Goal: Find specific page/section: Find specific page/section

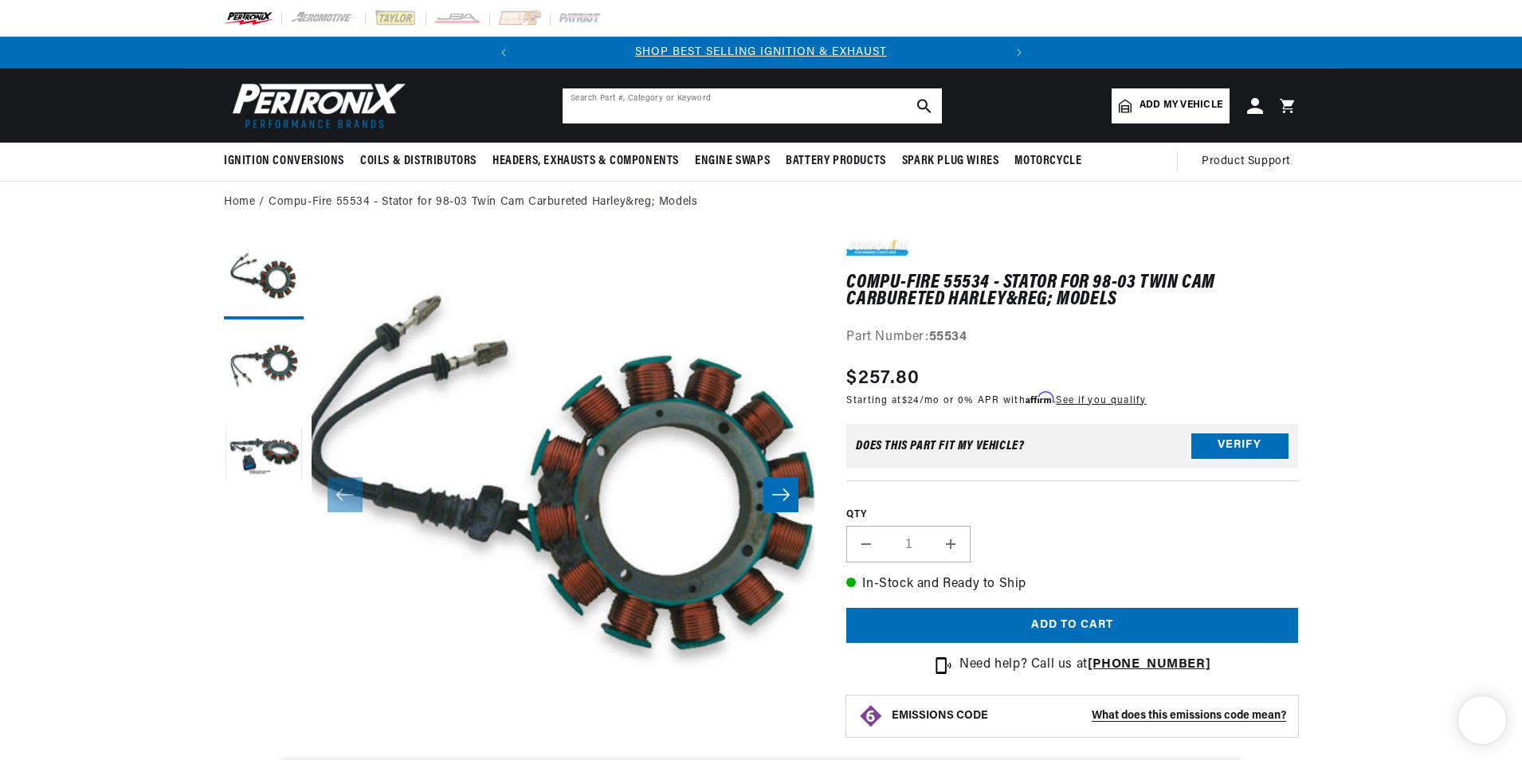
drag, startPoint x: 0, startPoint y: 0, endPoint x: 646, endPoint y: 91, distance: 652.5
click at [646, 91] on input "text" at bounding box center [752, 105] width 379 height 35
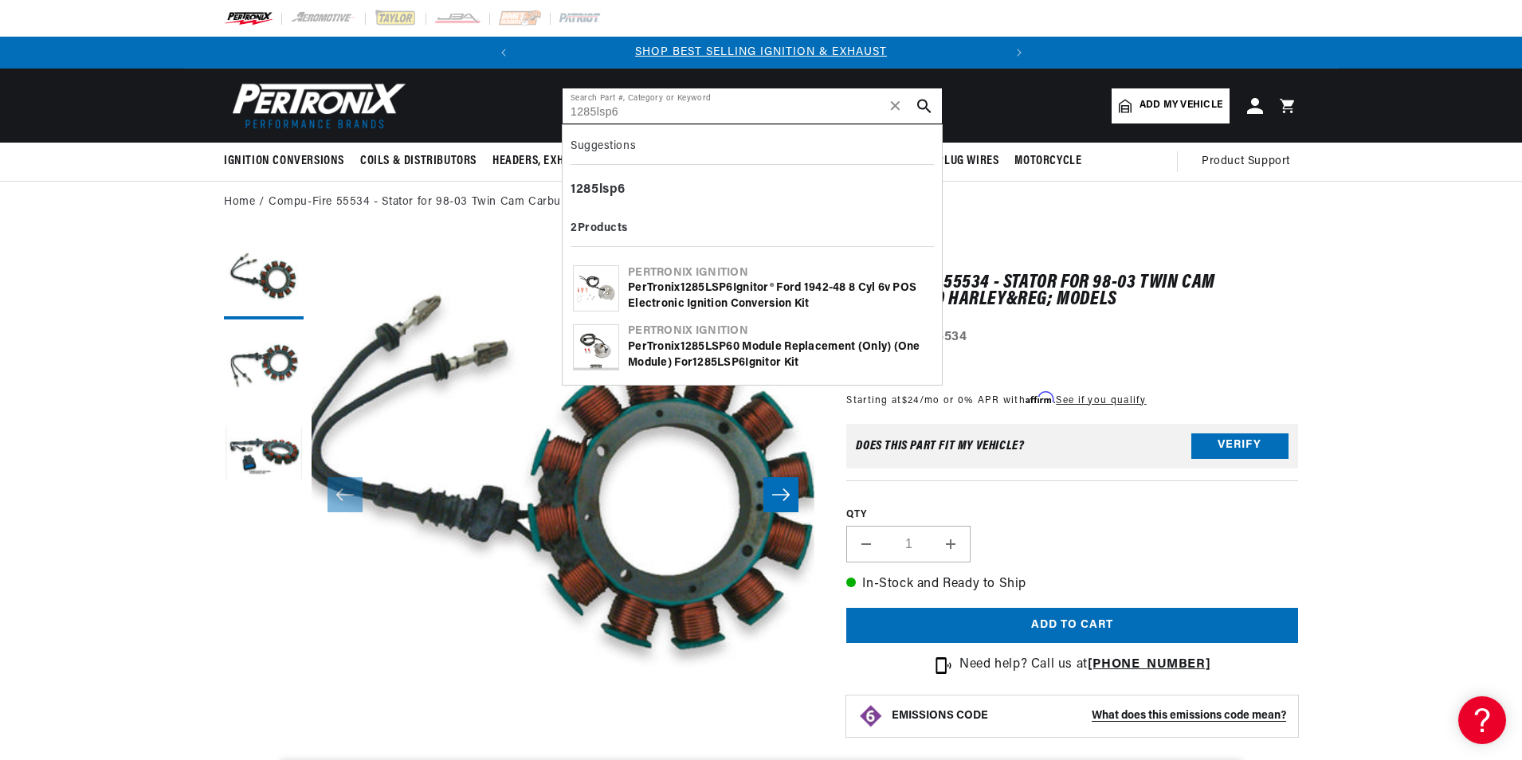
type input "1285lsp6"
click at [758, 354] on div "PerTronix 1285LSP6 0 Module replacement (only) (one module) for 1285LSP6 Ignito…" at bounding box center [780, 354] width 304 height 31
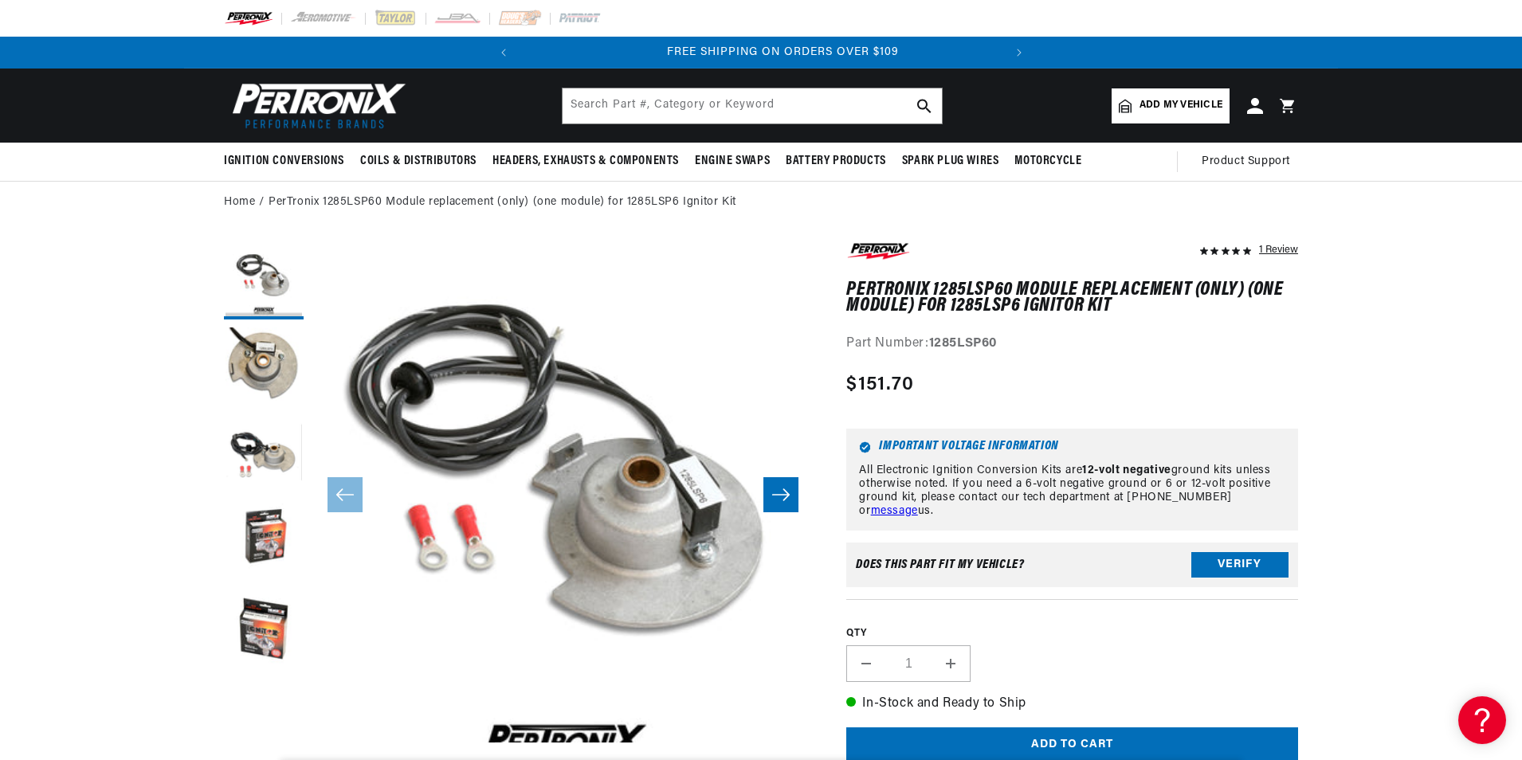
scroll to position [0, 483]
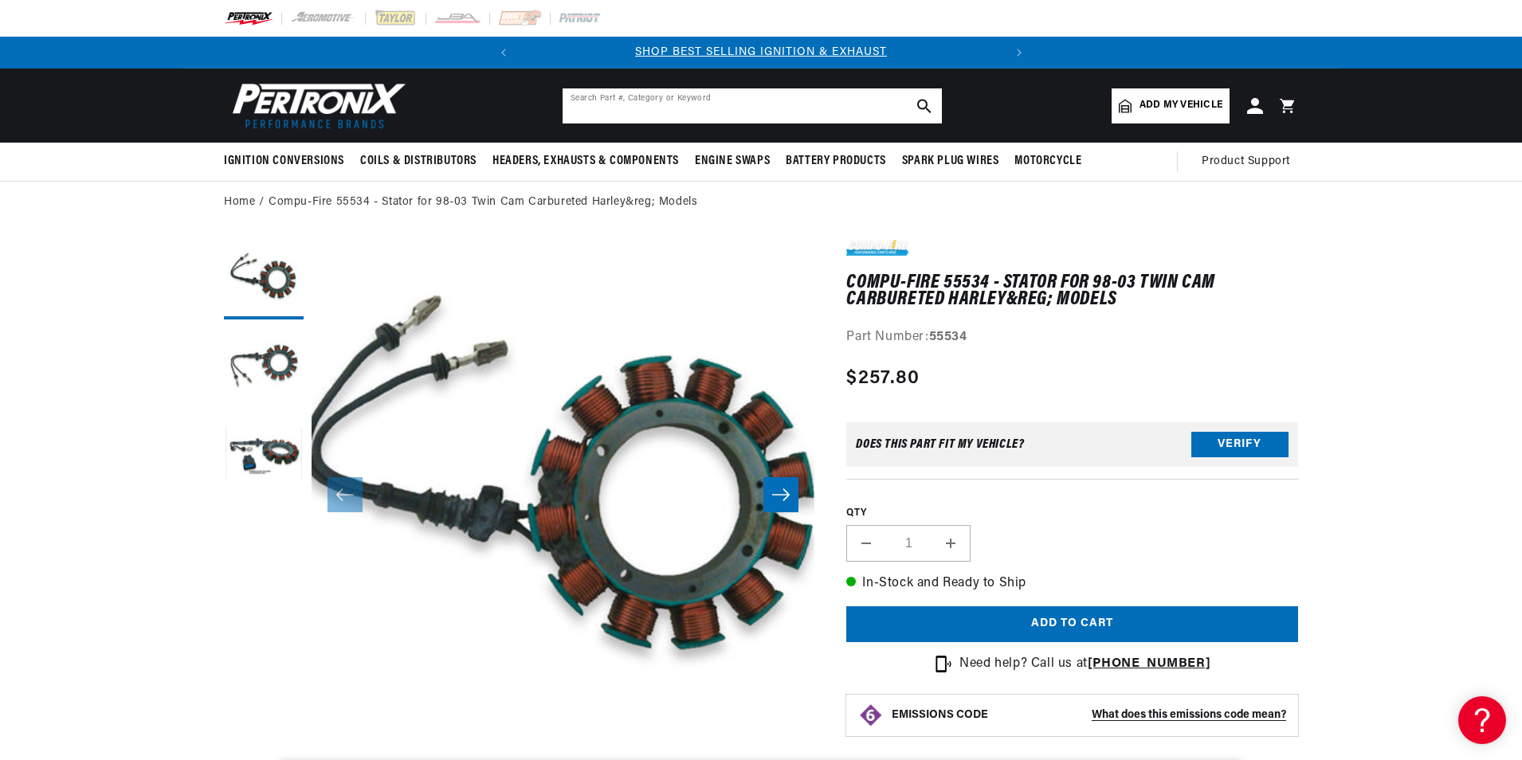
click at [697, 118] on input "text" at bounding box center [752, 105] width 379 height 35
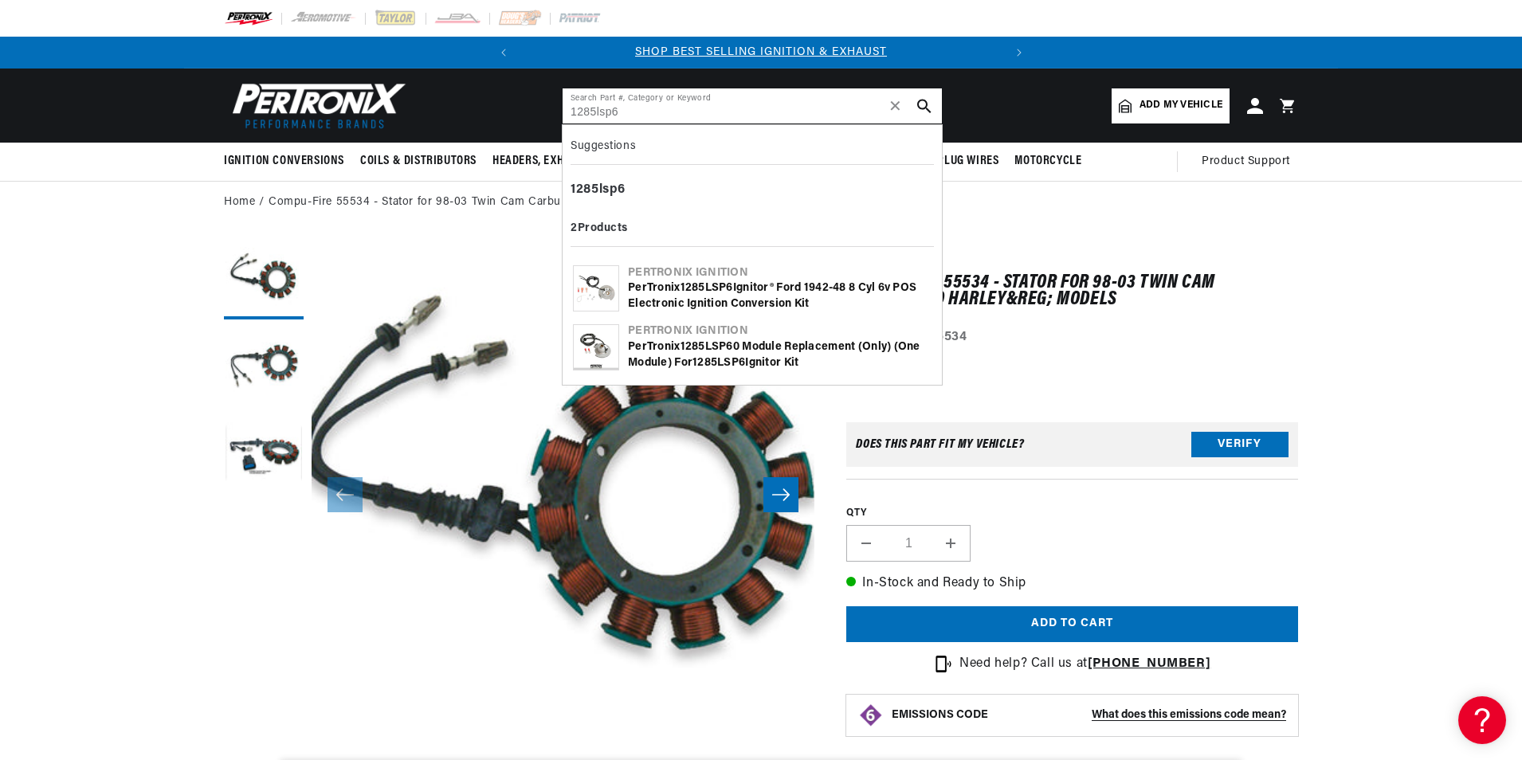
type input "1285lsp6"
click at [719, 298] on div "PerTronix 1285LSP6 Ignitor® Ford 1942-48 8 cyl 6v POS Electronic Ignition Conve…" at bounding box center [780, 295] width 304 height 31
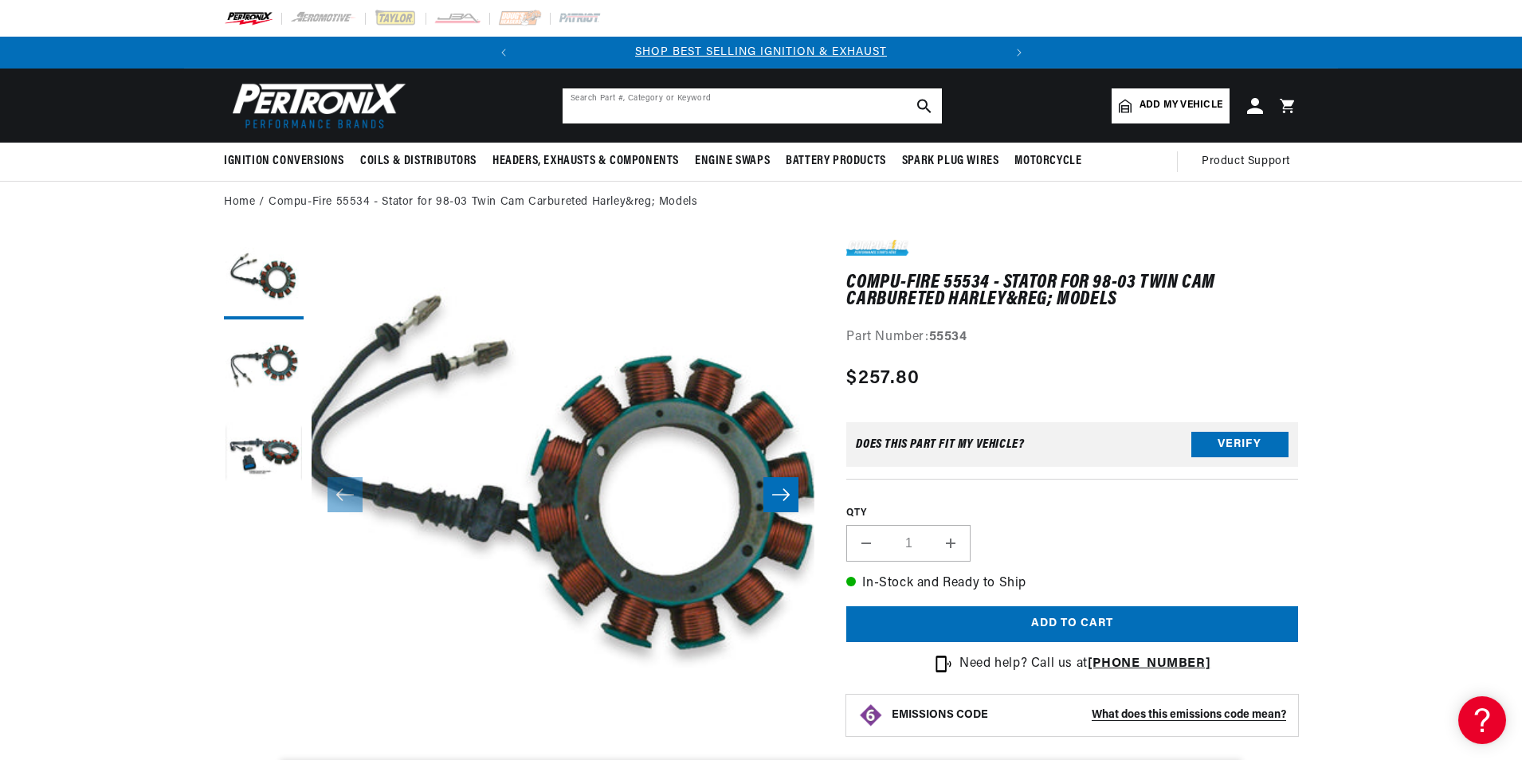
click at [684, 101] on input "text" at bounding box center [752, 105] width 379 height 35
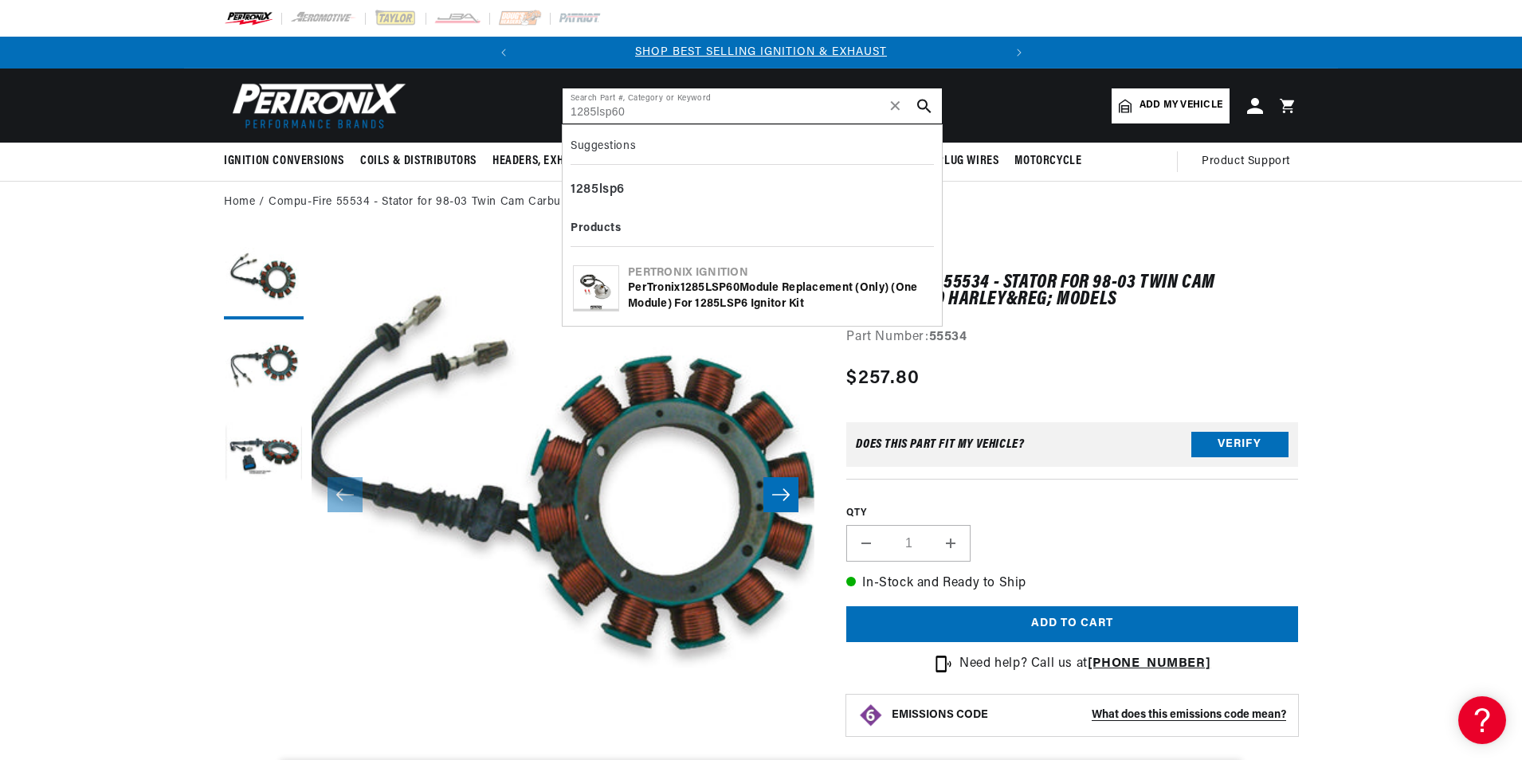
type input "1285lsp60"
click at [786, 302] on div "PerTronix 1285LSP60 Module replacement (only) (one module) for 1285LSP6 Ignitor…" at bounding box center [780, 295] width 304 height 31
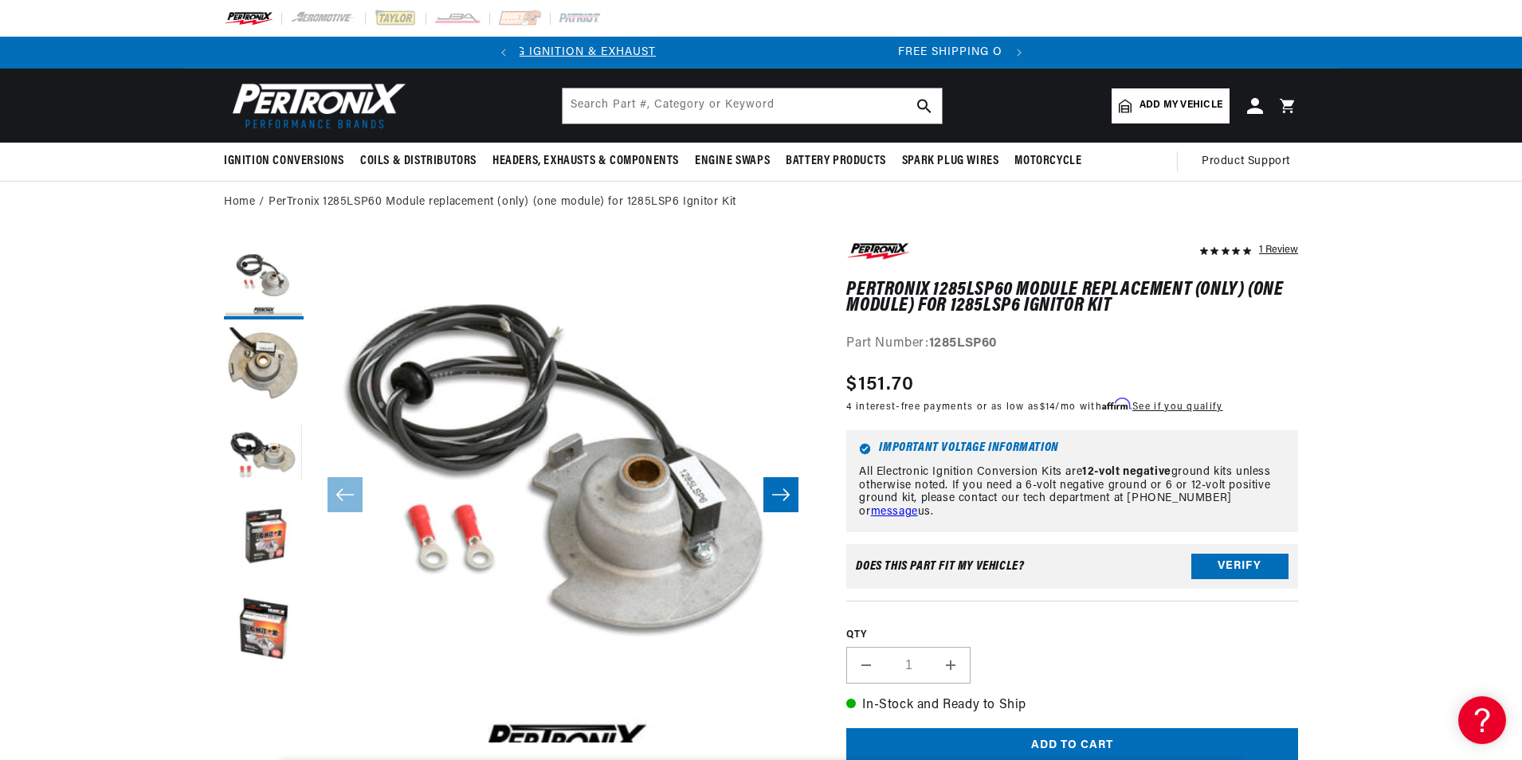
scroll to position [0, 483]
